Goal: Task Accomplishment & Management: Use online tool/utility

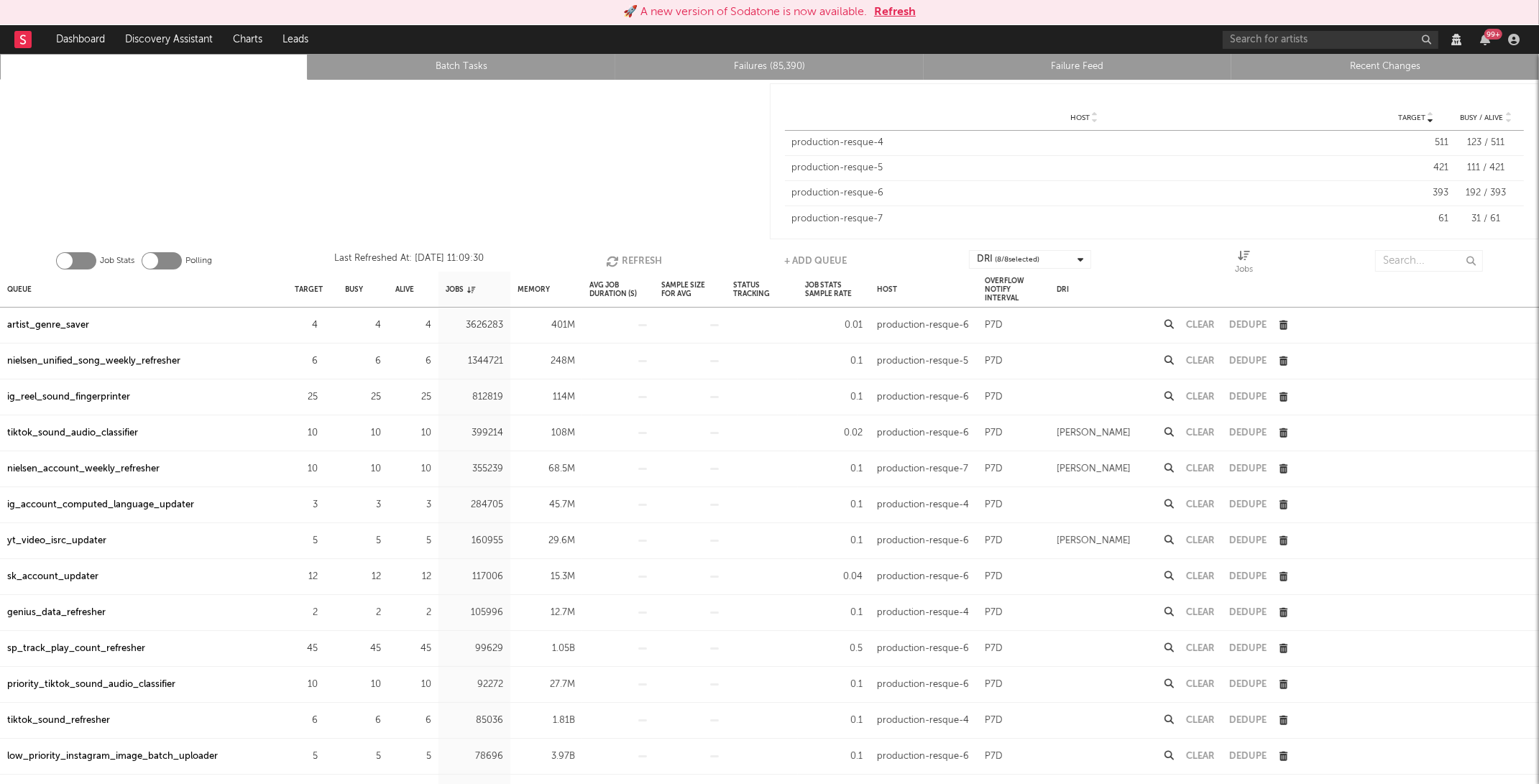
click at [81, 318] on div "artist_genre_saver" at bounding box center [48, 326] width 82 height 17
click at [327, 320] on icon "button" at bounding box center [326, 325] width 9 height 9
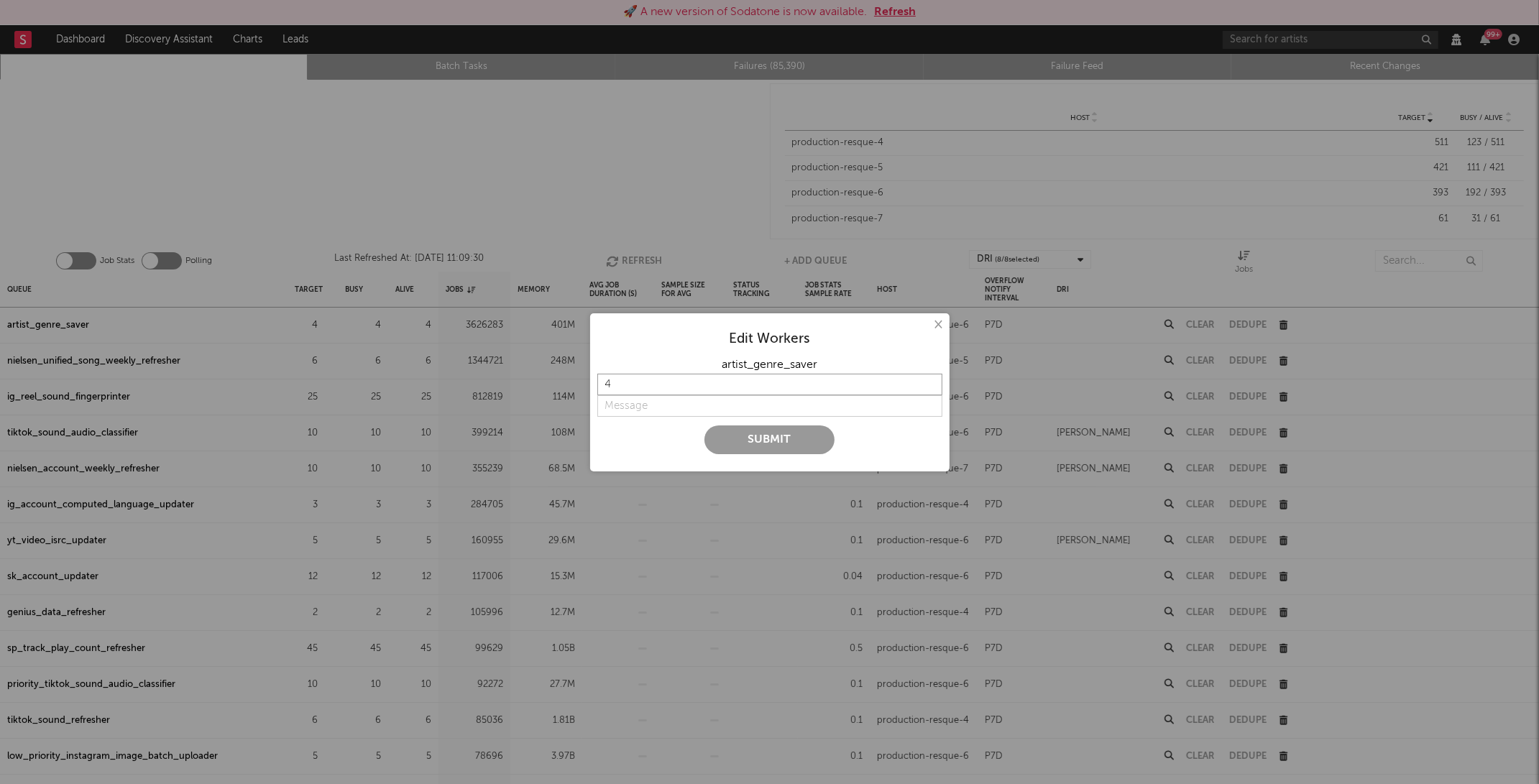
click at [653, 380] on input "4" at bounding box center [770, 384] width 345 height 21
type input "6"
click at [638, 395] on input "string" at bounding box center [770, 405] width 345 height 21
type input "too slow"
click at [744, 433] on button "Submit" at bounding box center [769, 439] width 130 height 28
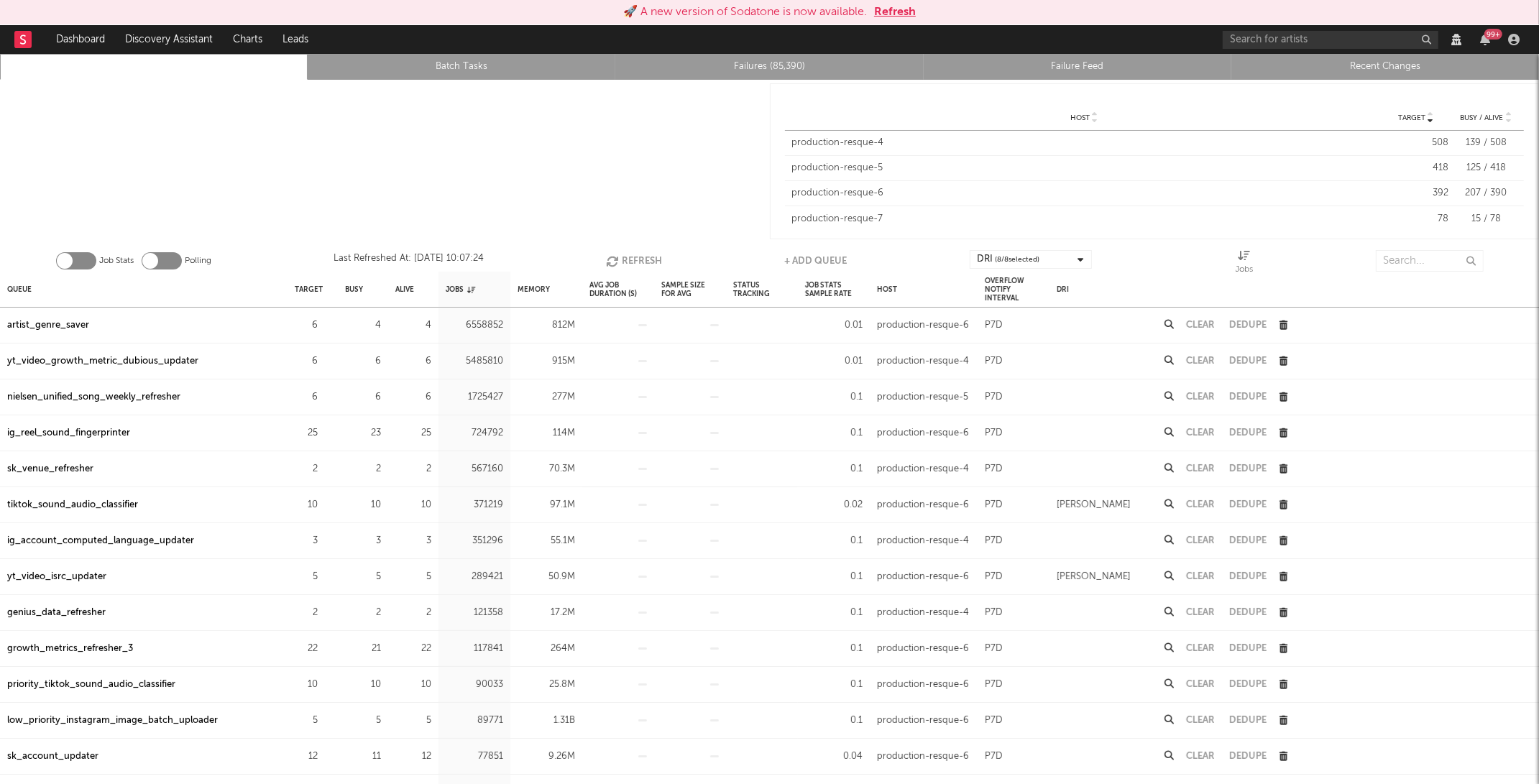
click at [761, 69] on link "Failures (85,390)" at bounding box center [770, 67] width 292 height 17
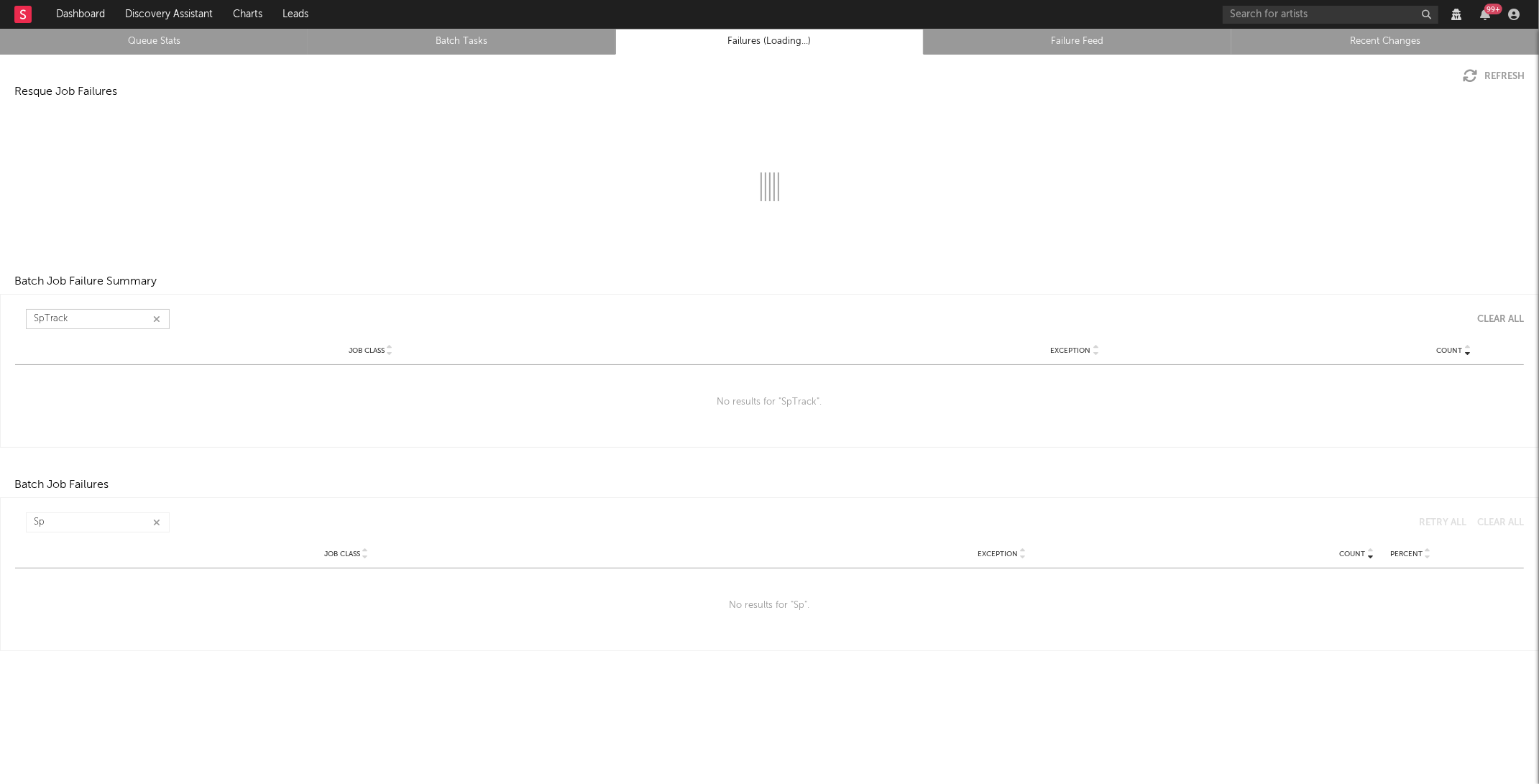
click at [149, 326] on input "SpTrack" at bounding box center [98, 319] width 144 height 20
click at [157, 318] on icon "button" at bounding box center [156, 319] width 7 height 9
click at [155, 523] on icon "button" at bounding box center [156, 523] width 7 height 9
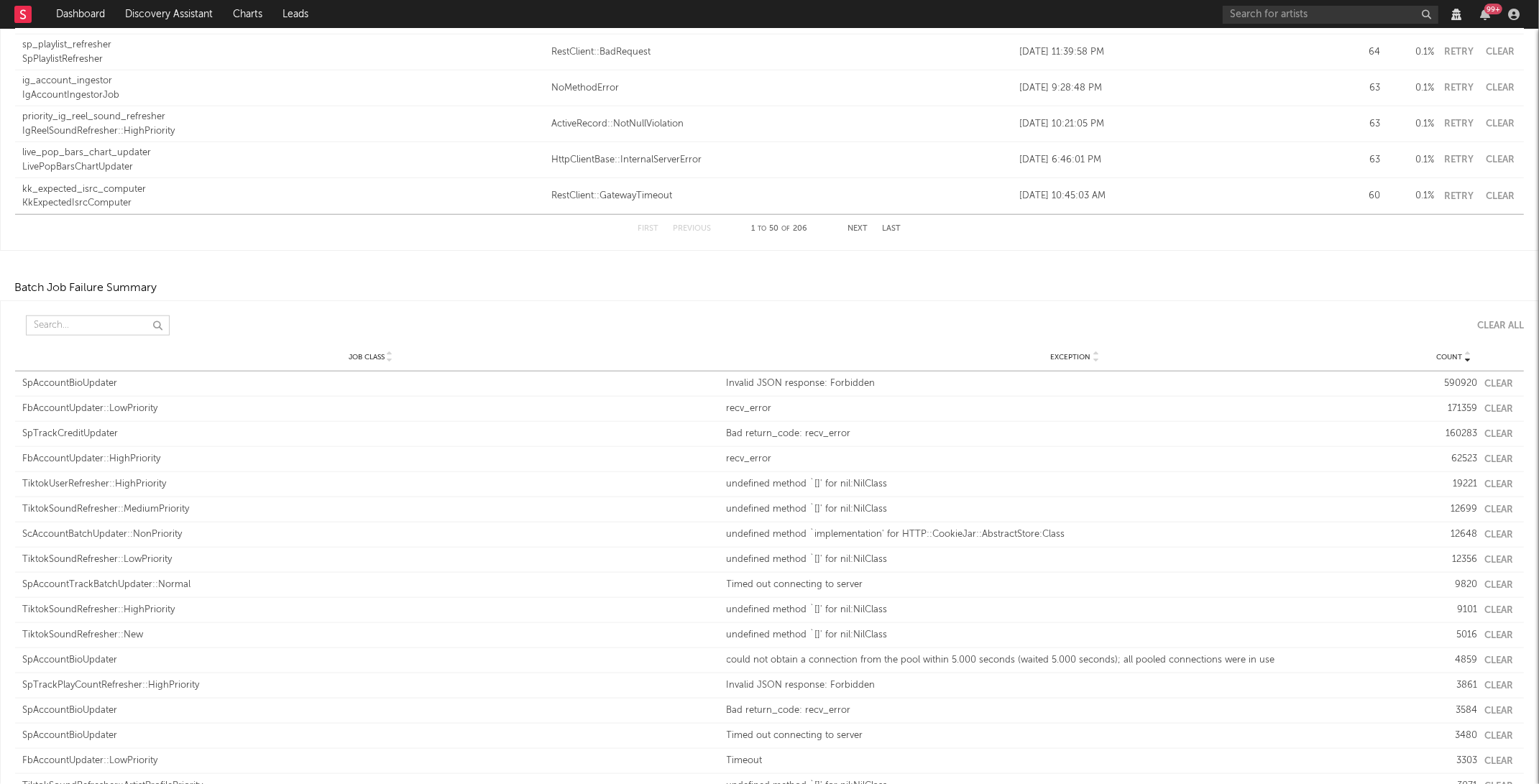
scroll to position [1771, 0]
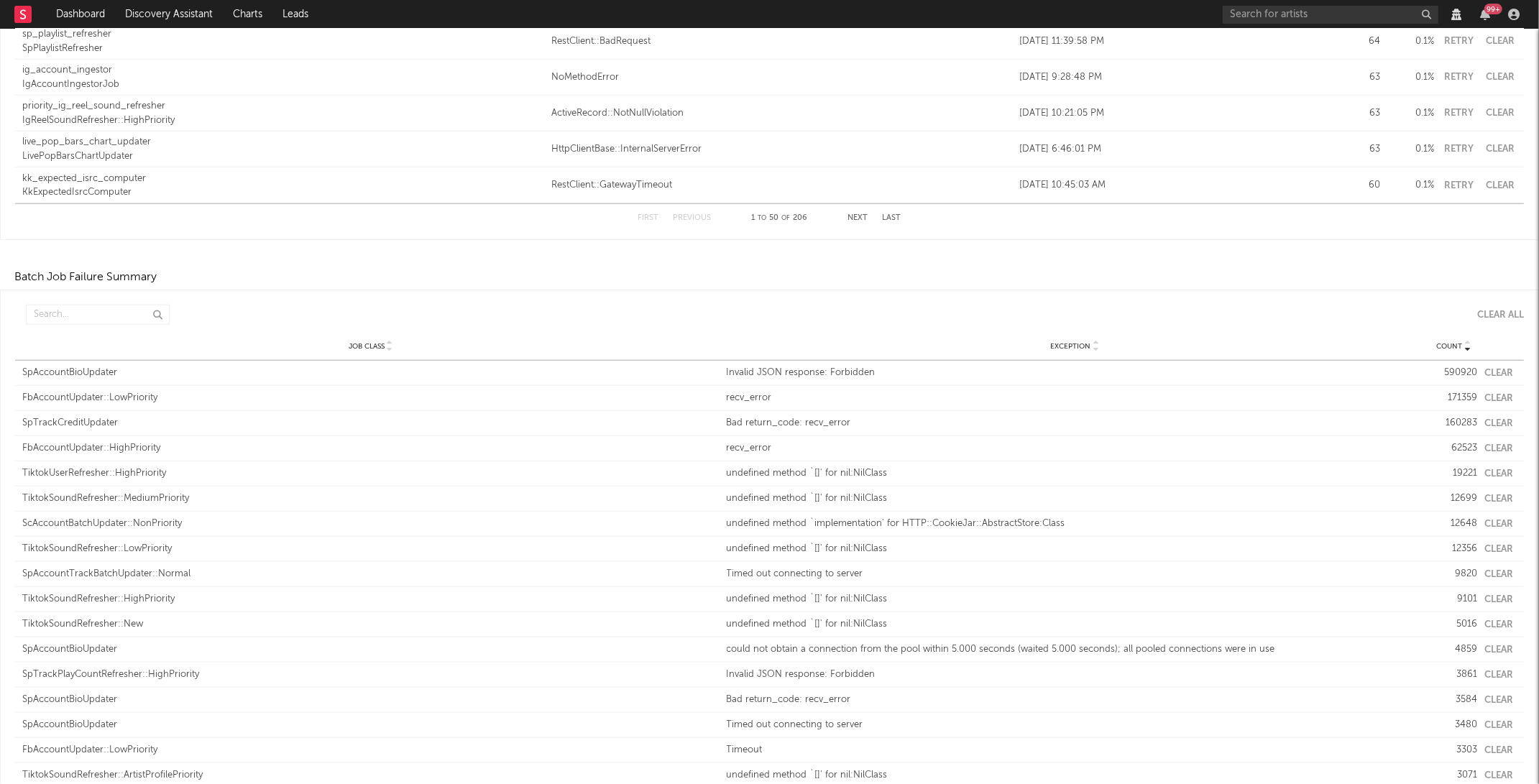
click at [98, 371] on div "SpAccountBioUpdater" at bounding box center [370, 373] width 697 height 14
click at [803, 371] on div "Invalid JSON response: Forbidden" at bounding box center [1075, 373] width 697 height 14
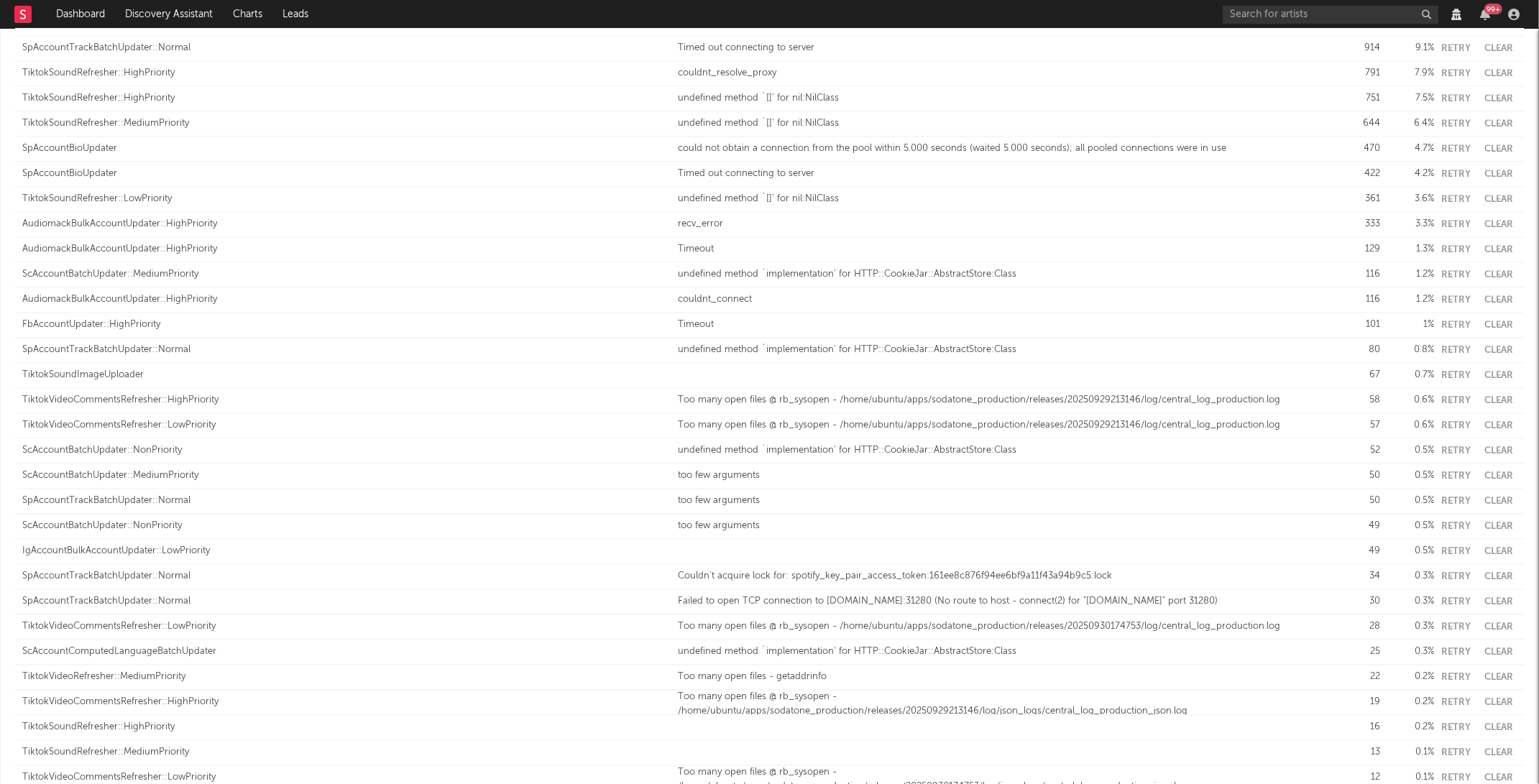
scroll to position [3438, 0]
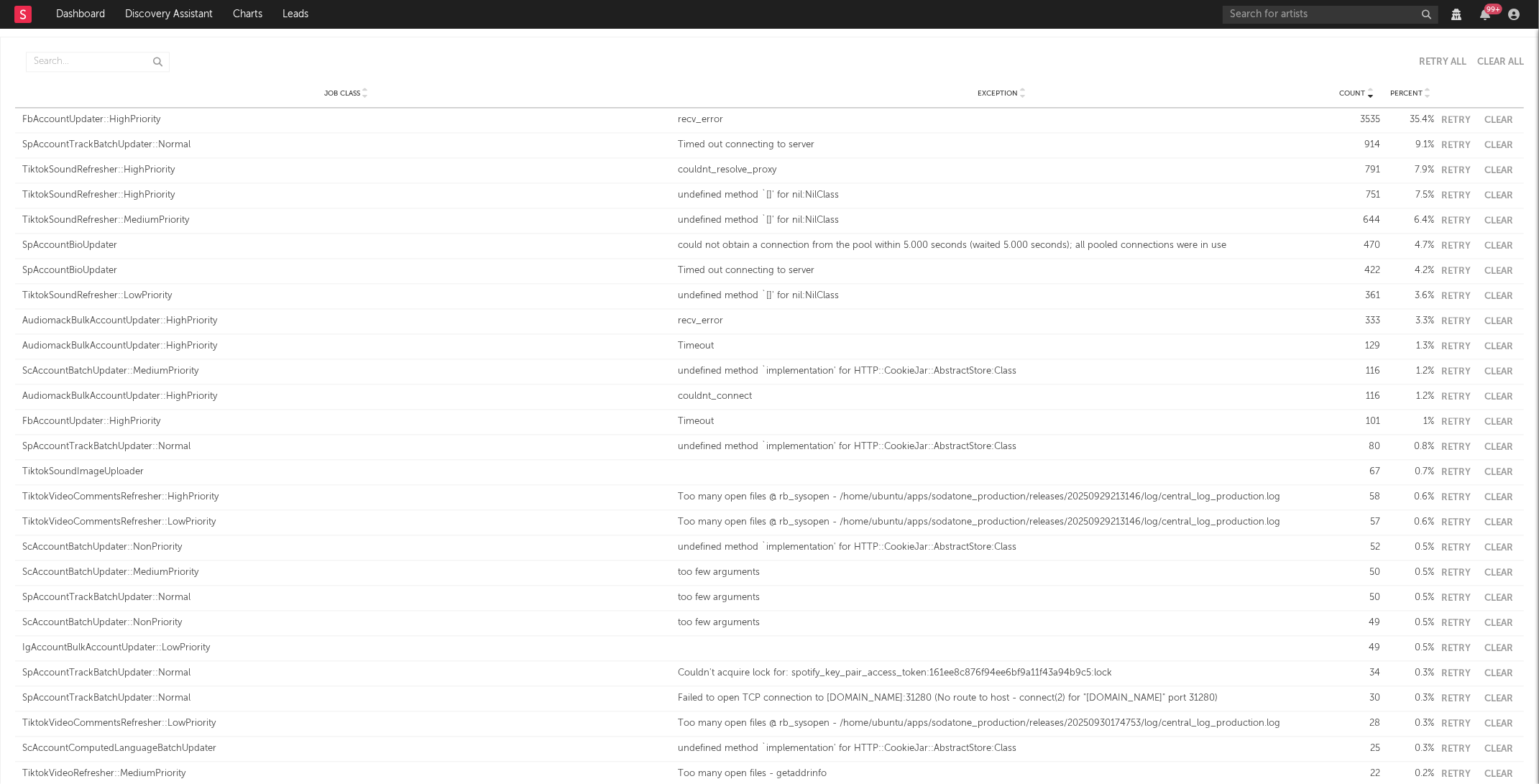
click at [1451, 116] on button "Retry" at bounding box center [1455, 121] width 29 height 9
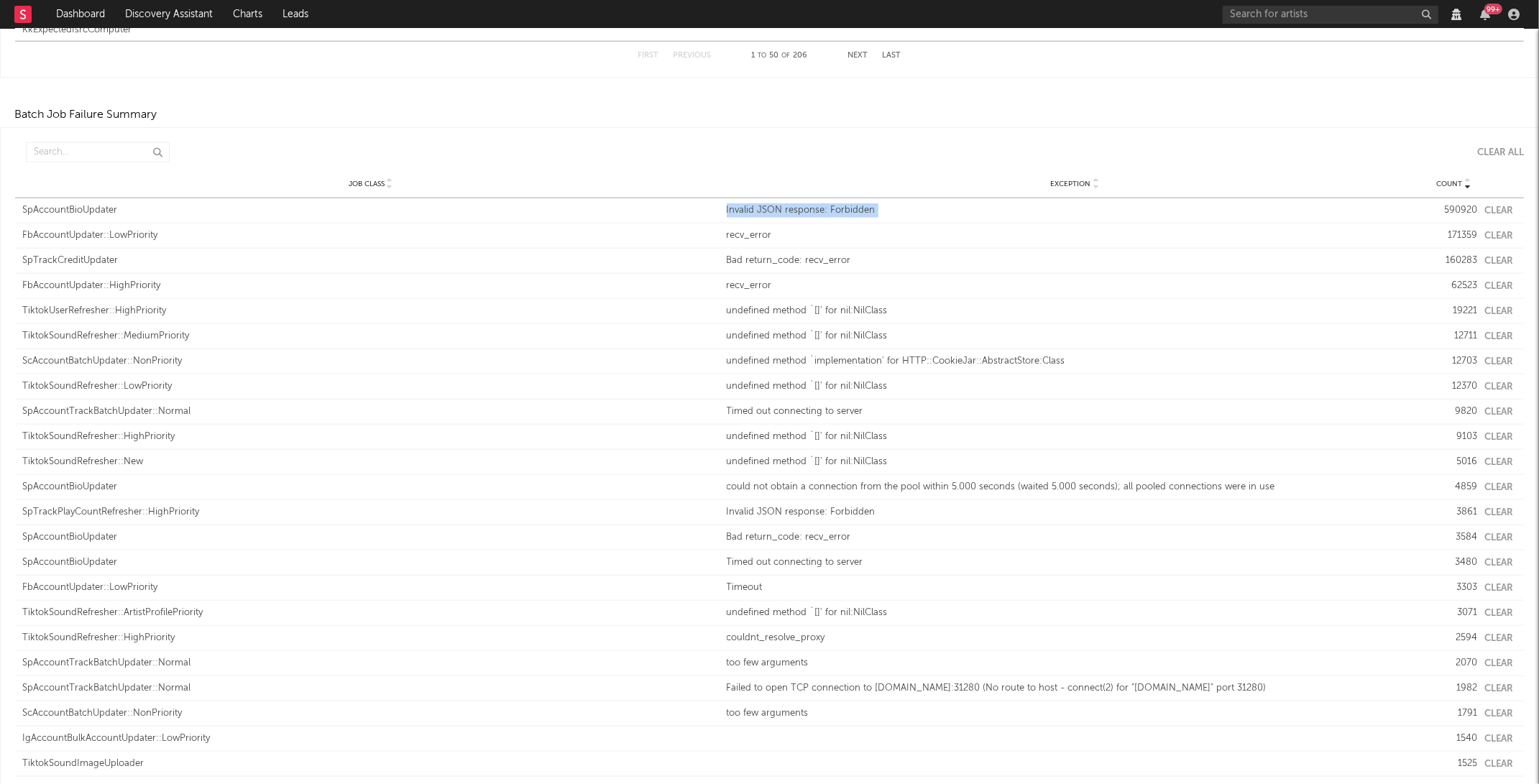
scroll to position [1952, 0]
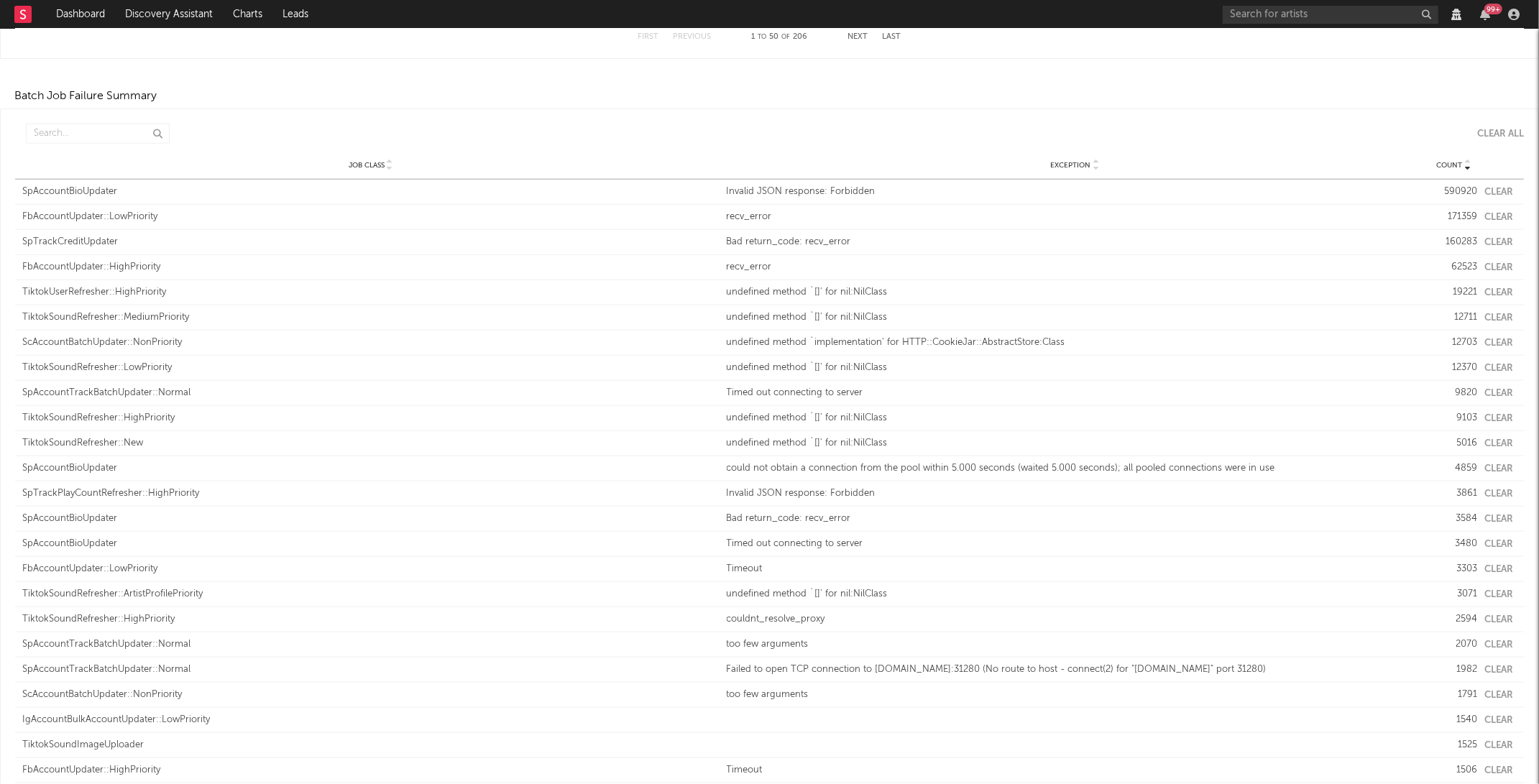
click at [784, 470] on div "could not obtain a connection from the pool within 5.000 seconds (waited 5.000 …" at bounding box center [1075, 469] width 697 height 14
click at [864, 311] on div "undefined method `[]' for nil:NilClass" at bounding box center [1075, 317] width 697 height 14
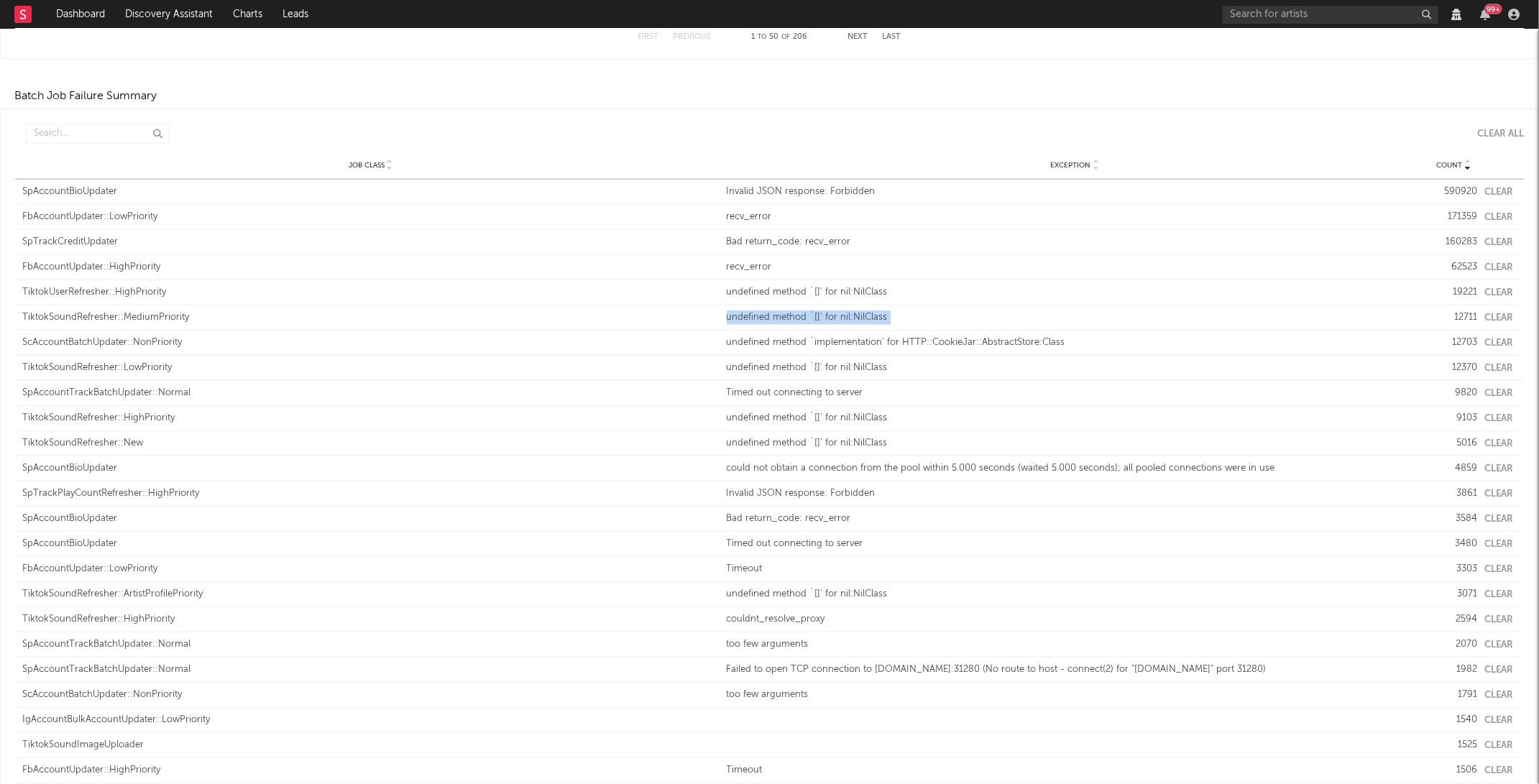
click at [864, 311] on div "undefined method `[]' for nil:NilClass" at bounding box center [1075, 317] width 697 height 14
click at [845, 297] on div "undefined method `[]' for nil:NilClass" at bounding box center [1075, 293] width 697 height 14
click at [804, 224] on div "Job Class FbAccountUpdater::LowPriority Exception recv_error Count 171359 Clear" at bounding box center [770, 217] width 1509 height 24
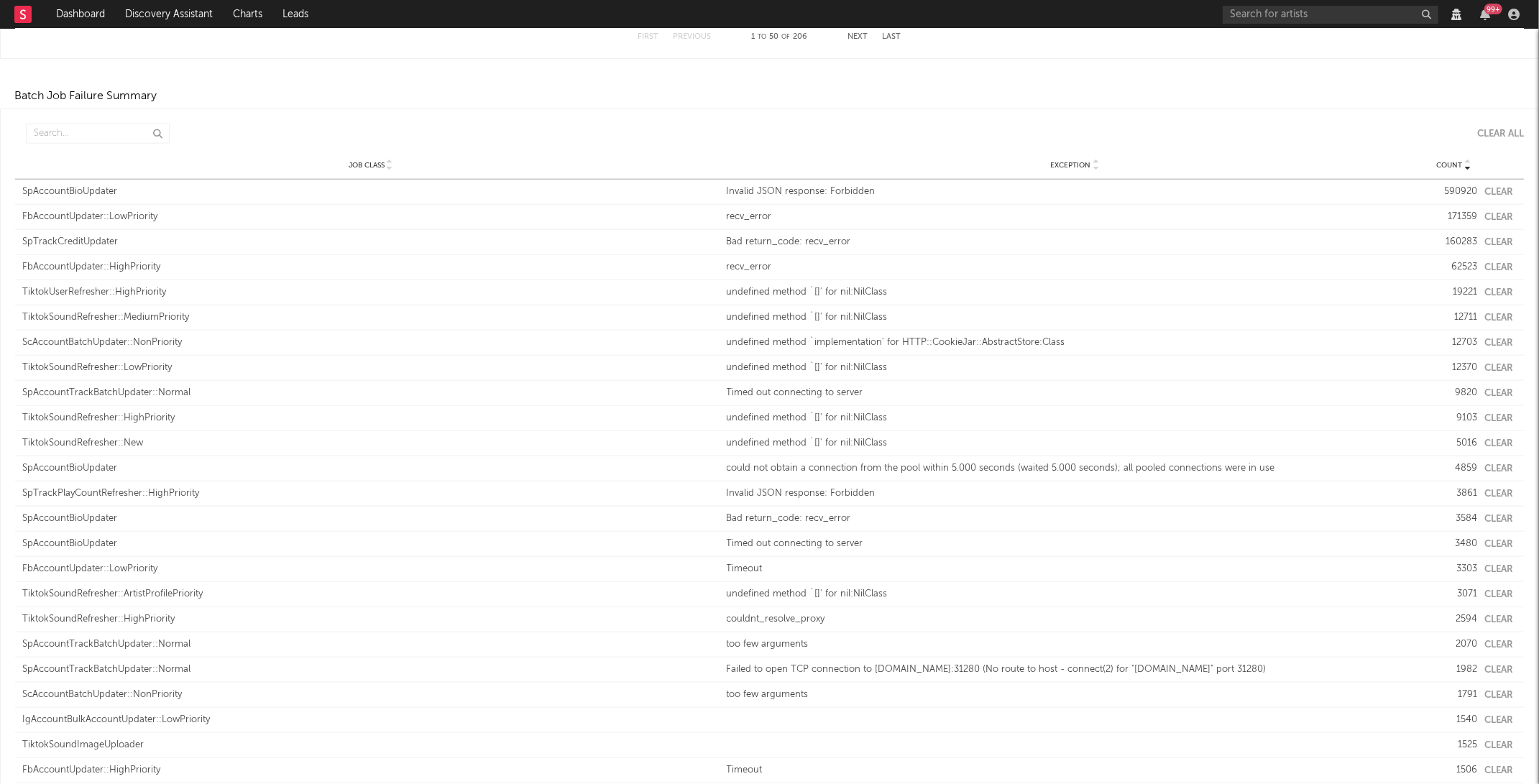
click at [804, 224] on div "Job Class FbAccountUpdater::LowPriority Exception recv_error Count 171359 Clear" at bounding box center [770, 217] width 1509 height 24
click at [804, 237] on div "Bad return_code: recv_error" at bounding box center [1075, 242] width 697 height 14
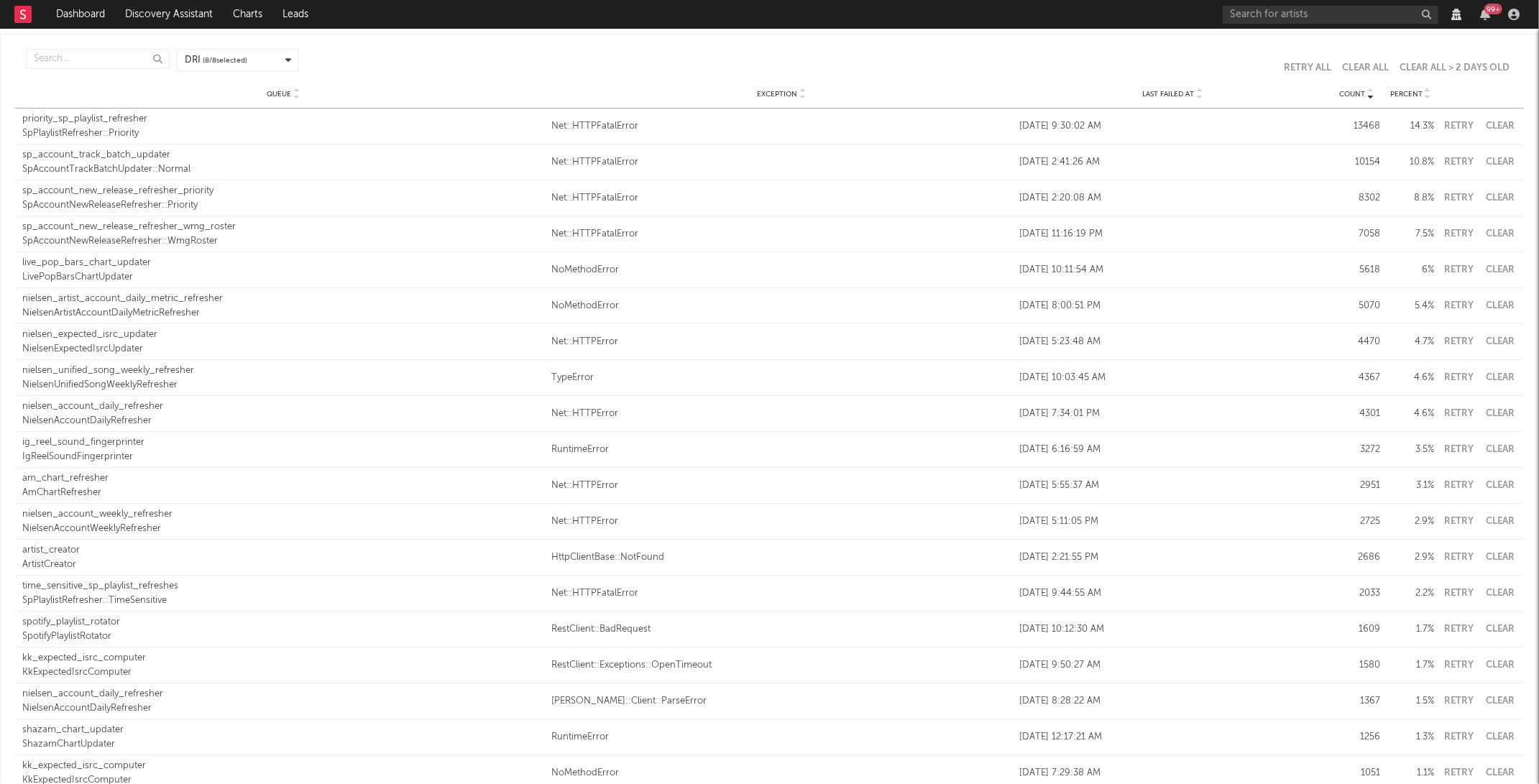
scroll to position [0, 0]
